Goal: Find specific page/section: Find specific page/section

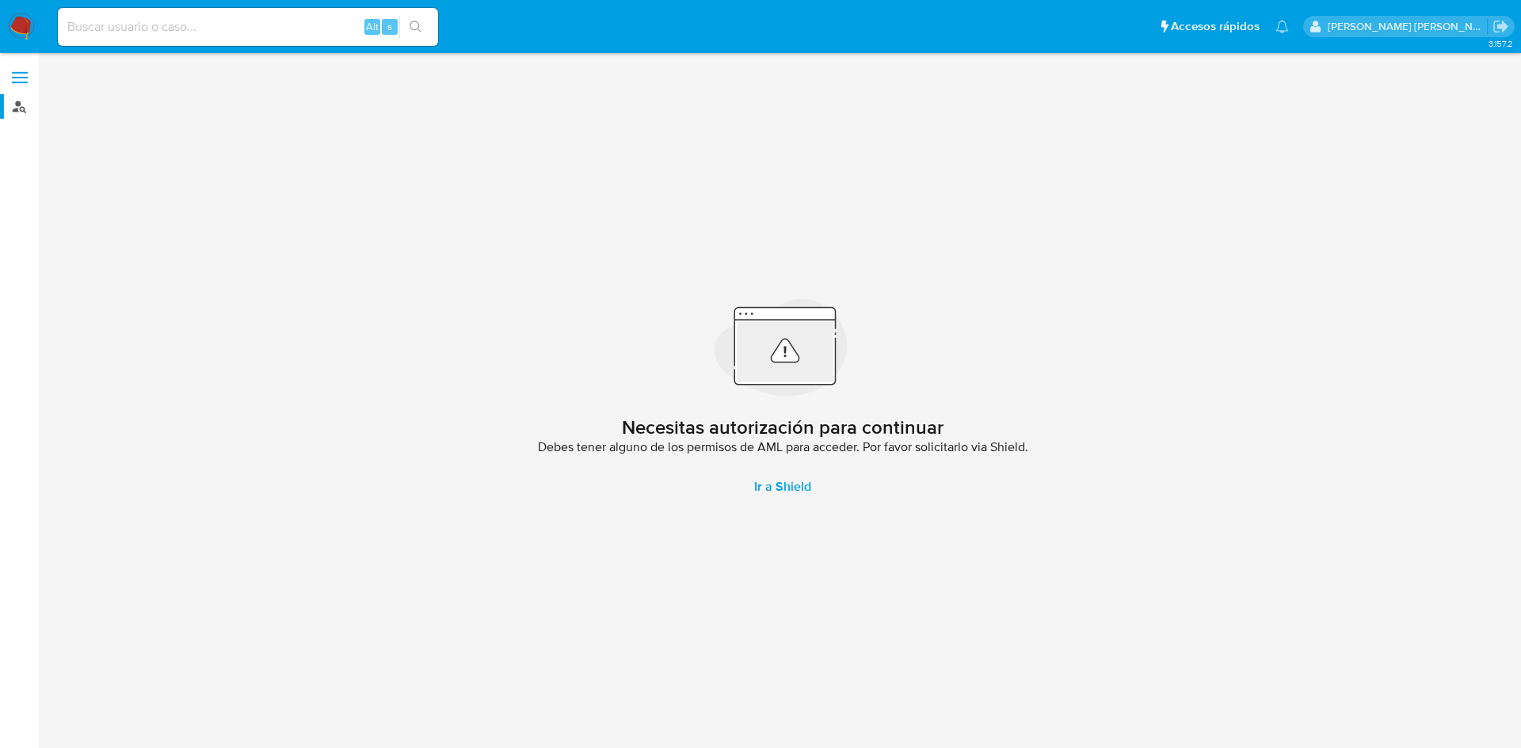
click at [13, 112] on link "Buscador de personas" at bounding box center [94, 106] width 188 height 25
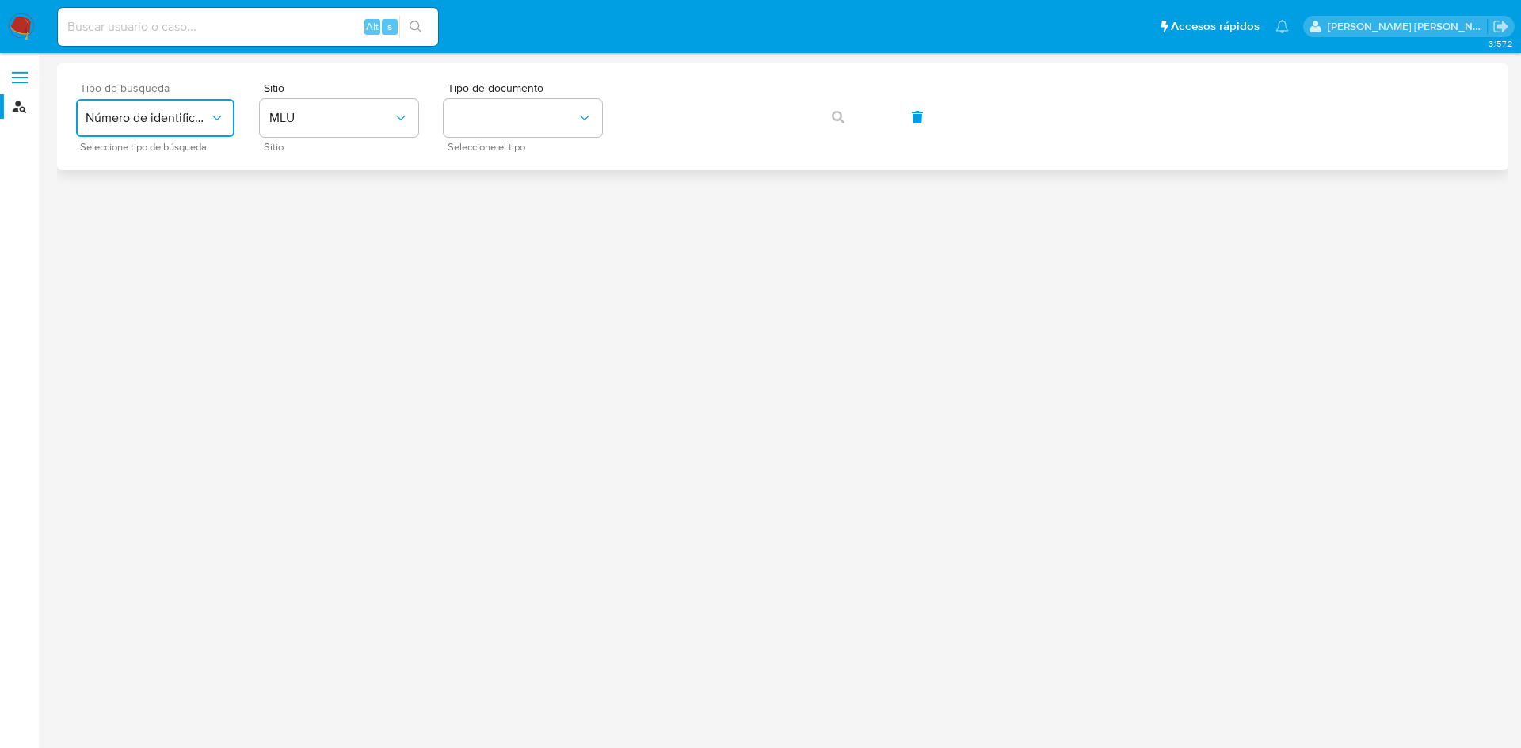
click at [134, 108] on button "Número de identificación" at bounding box center [155, 118] width 158 height 38
click at [139, 174] on span "Número de identificación" at bounding box center [151, 169] width 130 height 32
click at [192, 111] on span "Número de identificación" at bounding box center [148, 118] width 124 height 16
click at [162, 211] on div "User ID" at bounding box center [151, 215] width 130 height 38
click at [843, 118] on icon "button" at bounding box center [838, 117] width 13 height 13
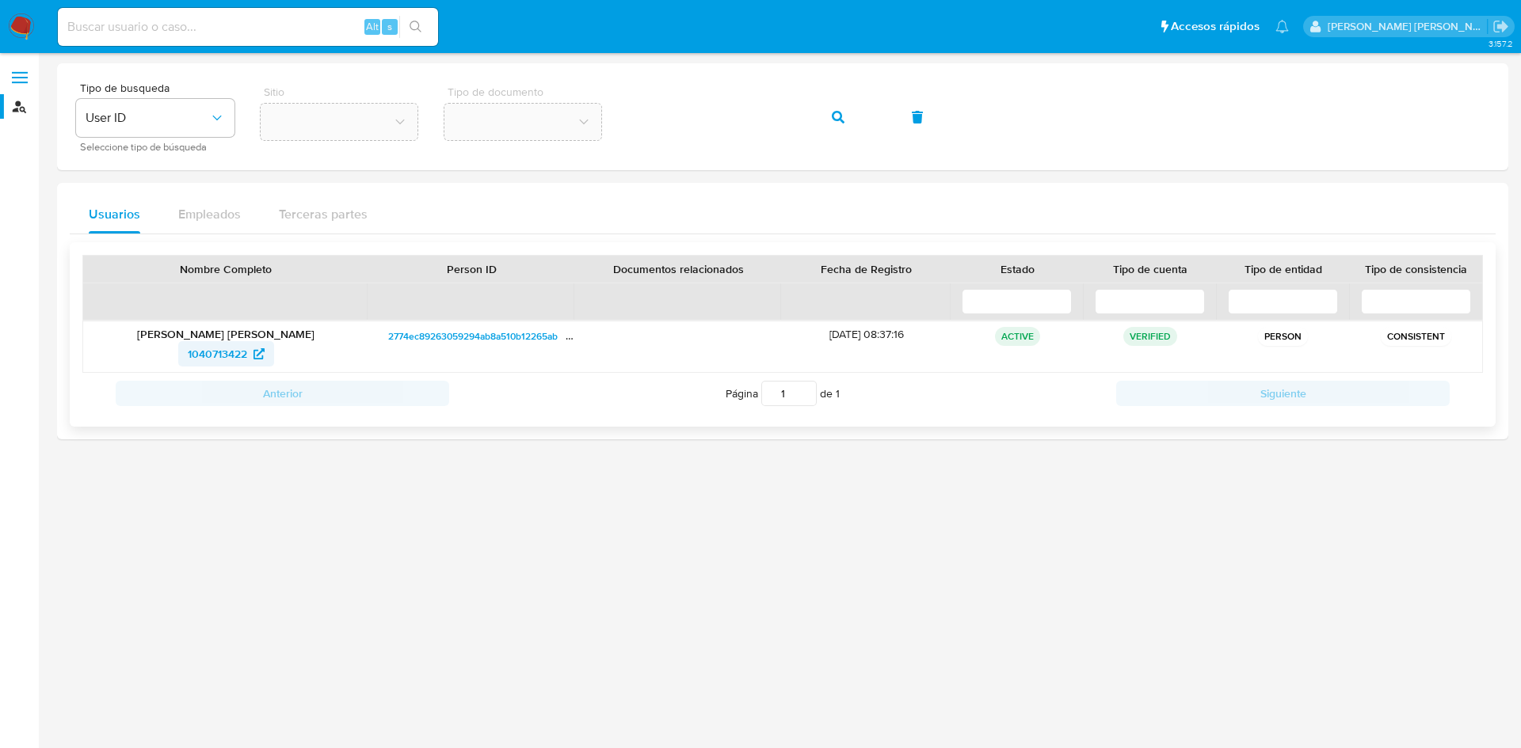
click at [257, 354] on icon at bounding box center [258, 353] width 11 height 11
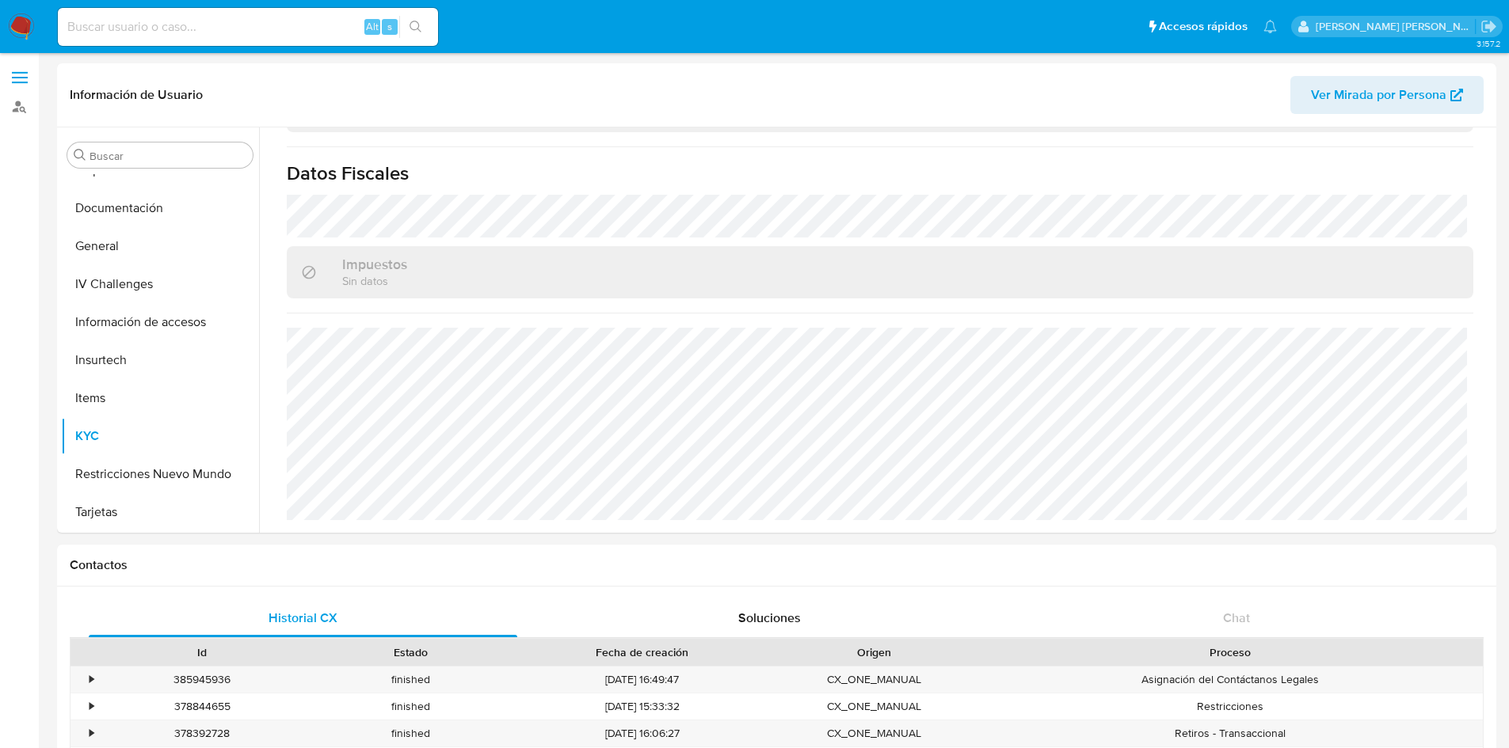
scroll to position [980, 0]
